Goal: Transaction & Acquisition: Purchase product/service

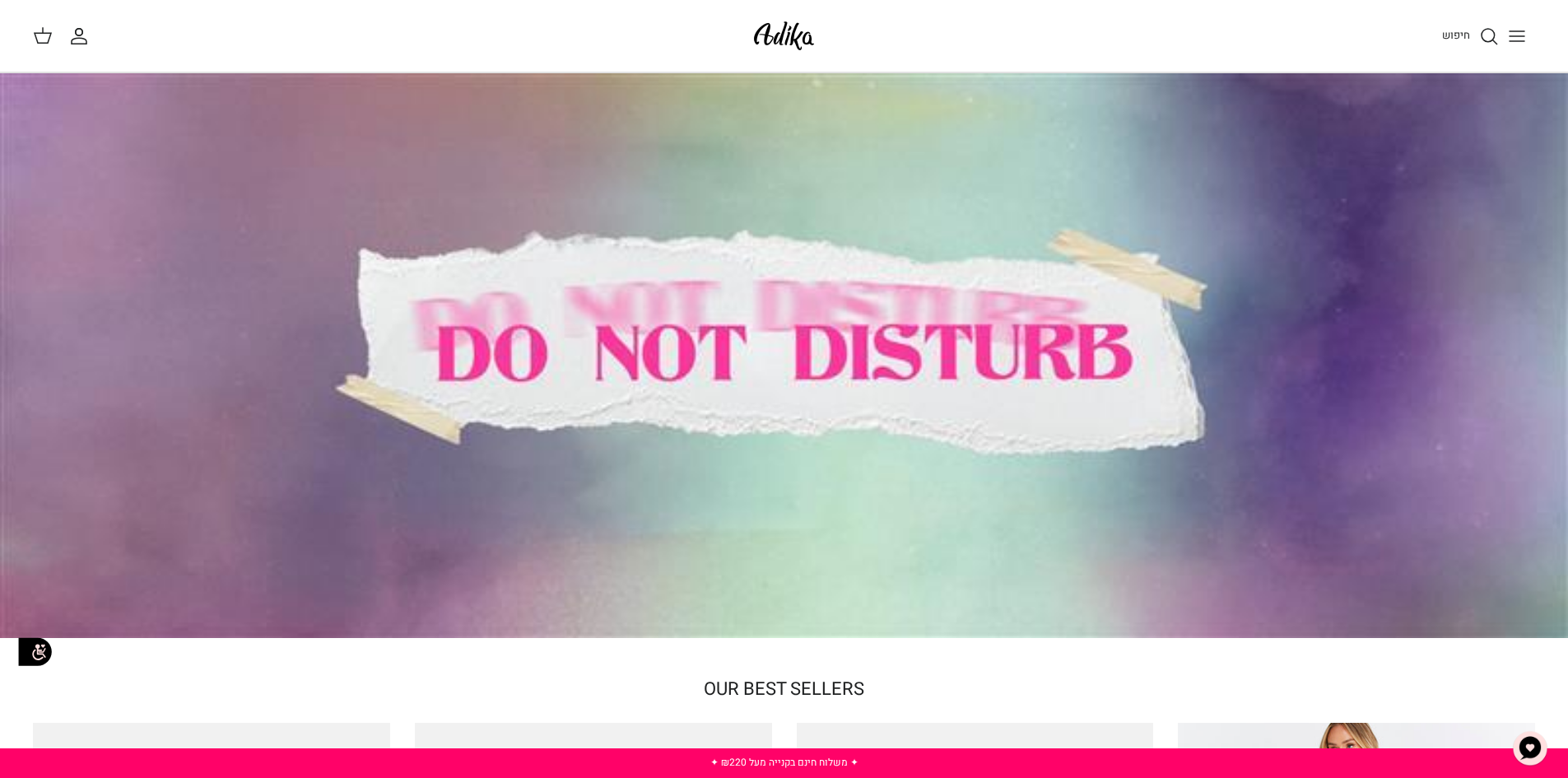
click at [1519, 29] on icon "Toggle menu" at bounding box center [1517, 36] width 20 height 20
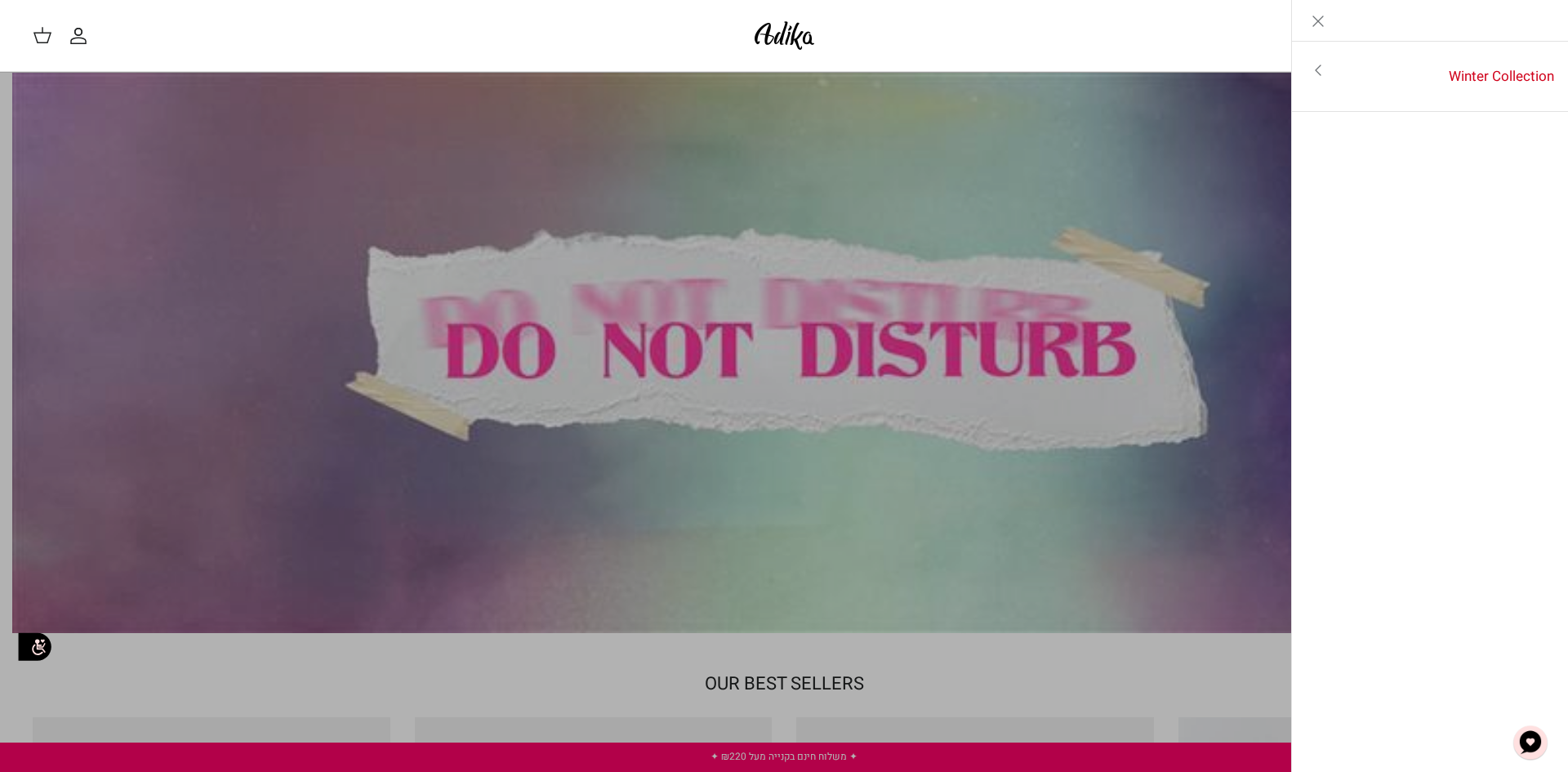
click at [1156, 45] on div "חיפוש" at bounding box center [1186, 36] width 701 height 36
click at [1326, 16] on icon "Close" at bounding box center [1318, 21] width 20 height 20
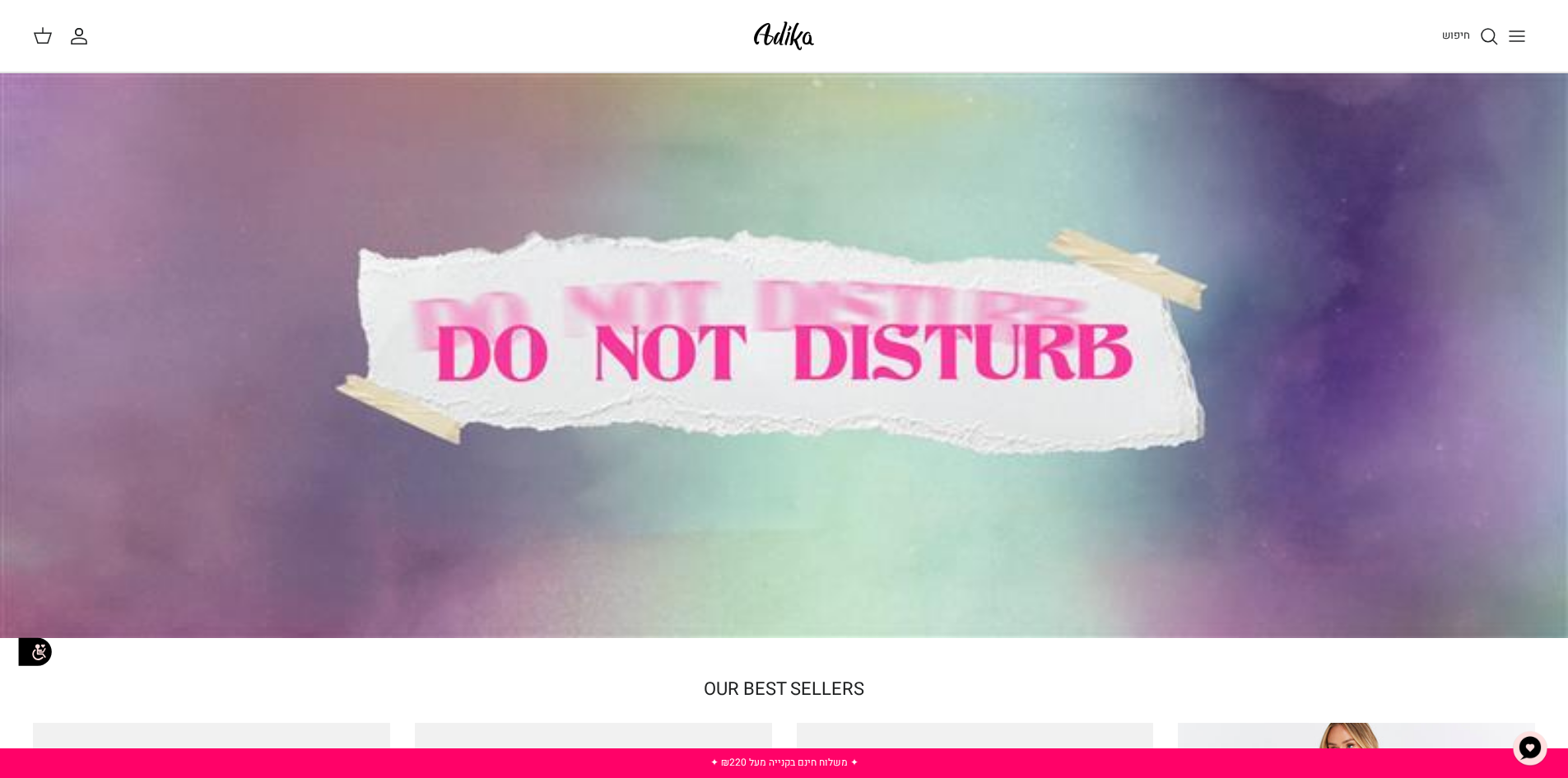
click at [1458, 30] on span "חיפוש" at bounding box center [1457, 35] width 28 height 16
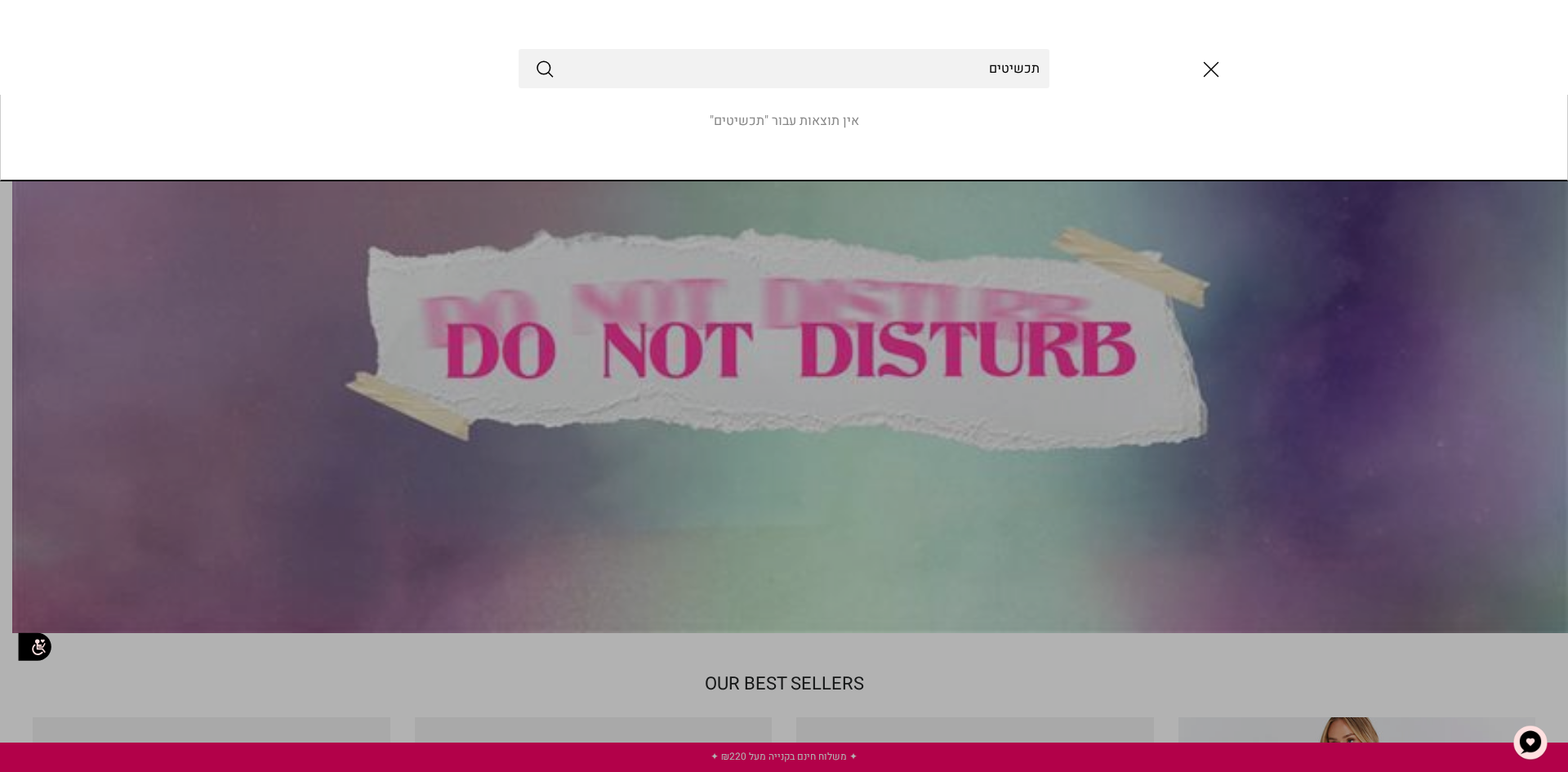
type input "תכשיטים"
click at [535, 58] on button "Submit" at bounding box center [544, 68] width 20 height 22
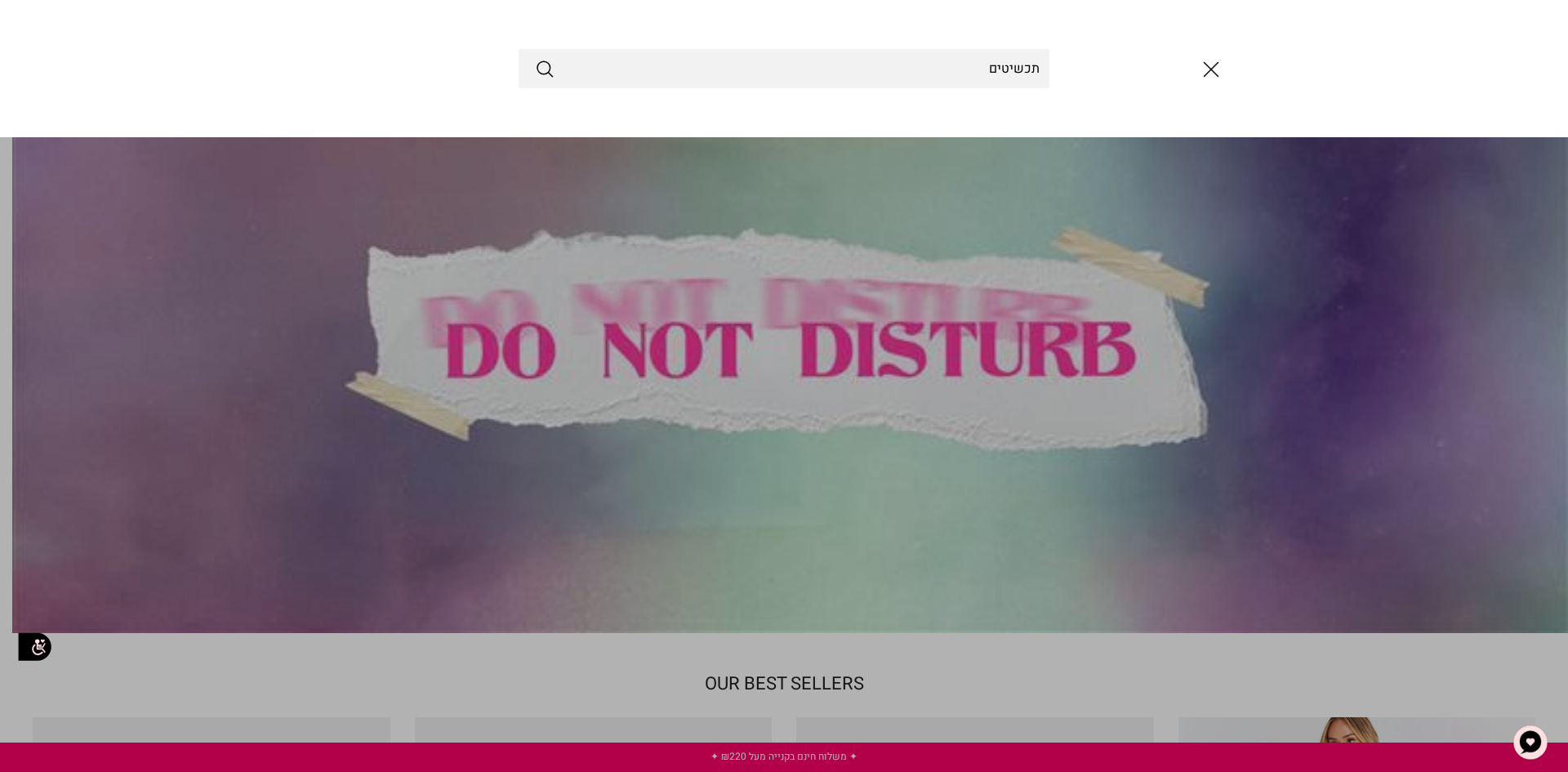
click at [1200, 80] on icon "סגור" at bounding box center [1211, 69] width 28 height 28
